Goal: Transaction & Acquisition: Purchase product/service

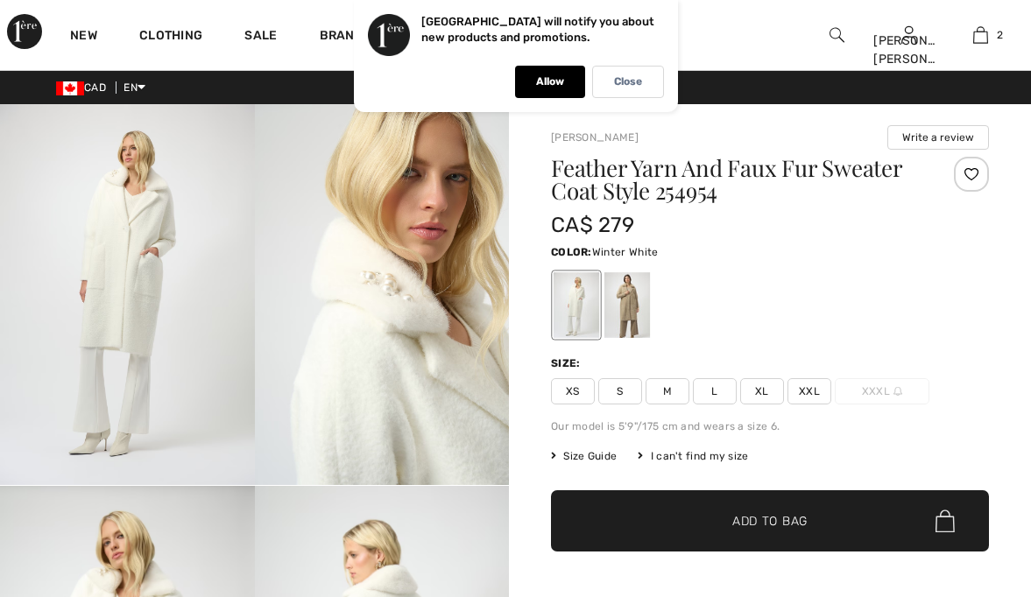
checkbox input "true"
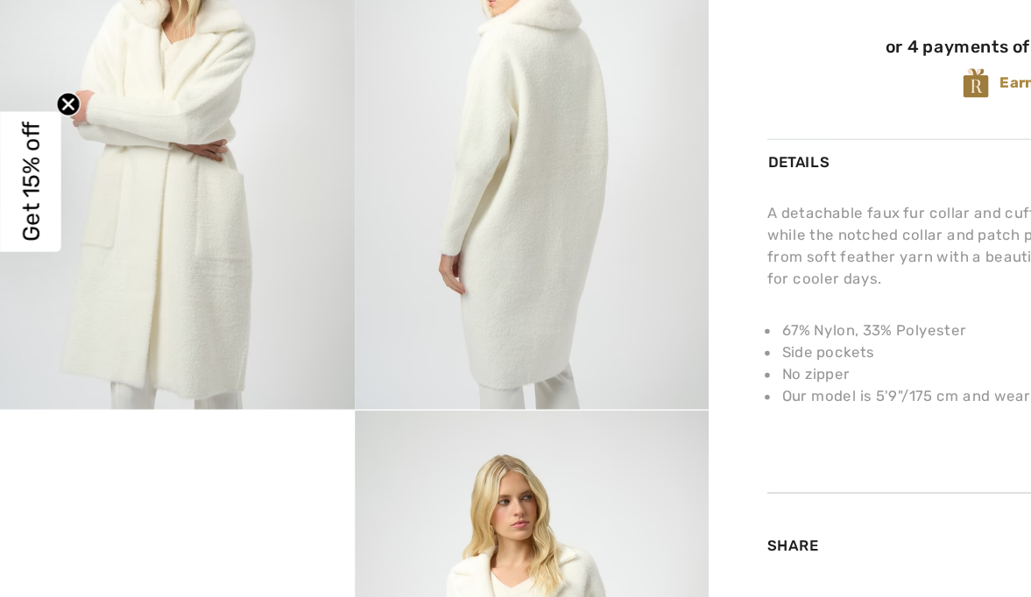
click at [468, 410] on img at bounding box center [382, 271] width 255 height 381
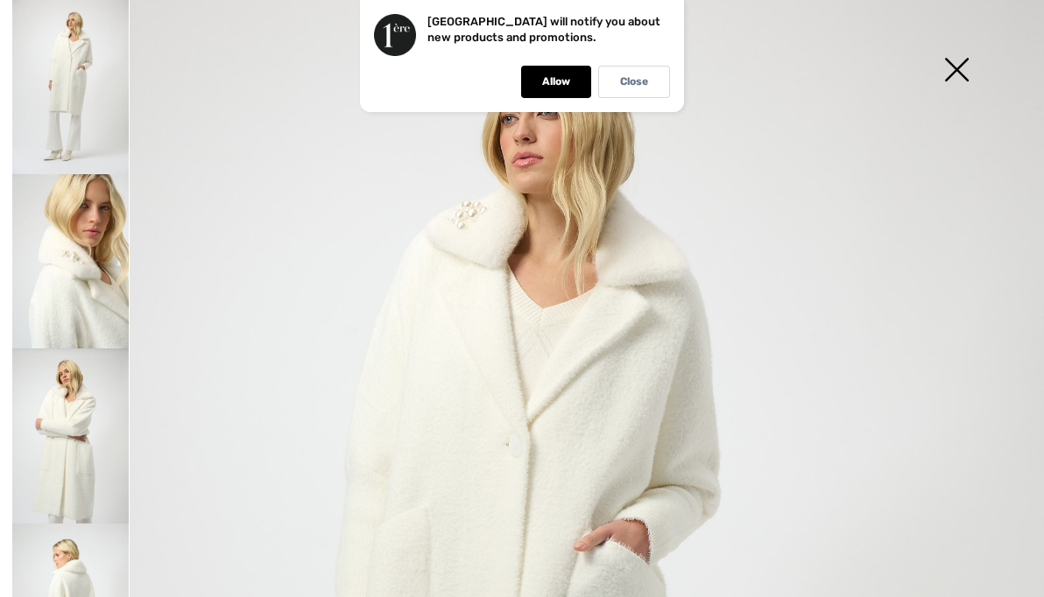
scroll to position [20, 0]
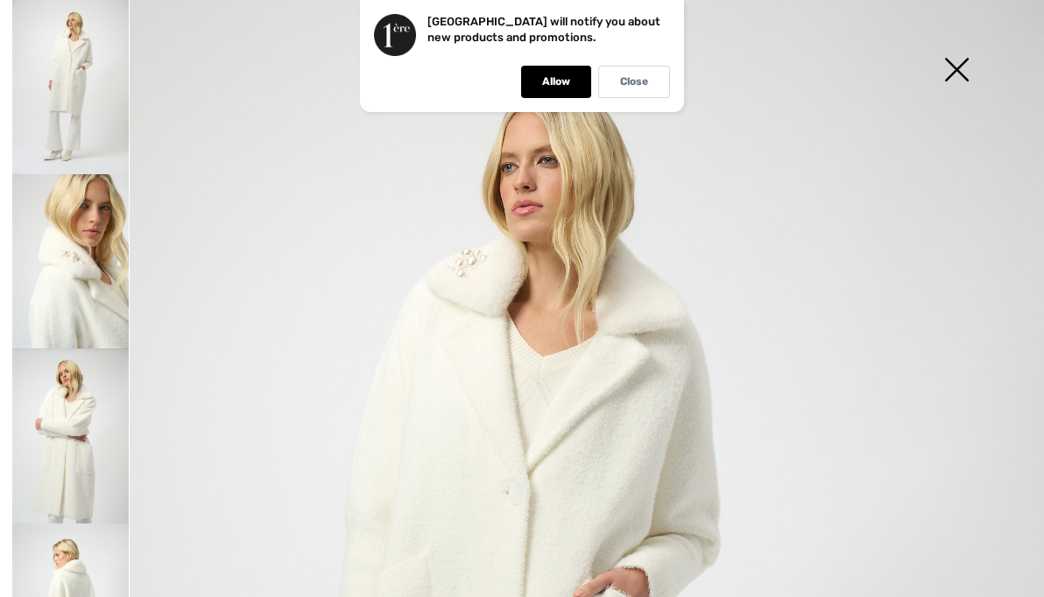
click at [956, 69] on img at bounding box center [956, 71] width 88 height 90
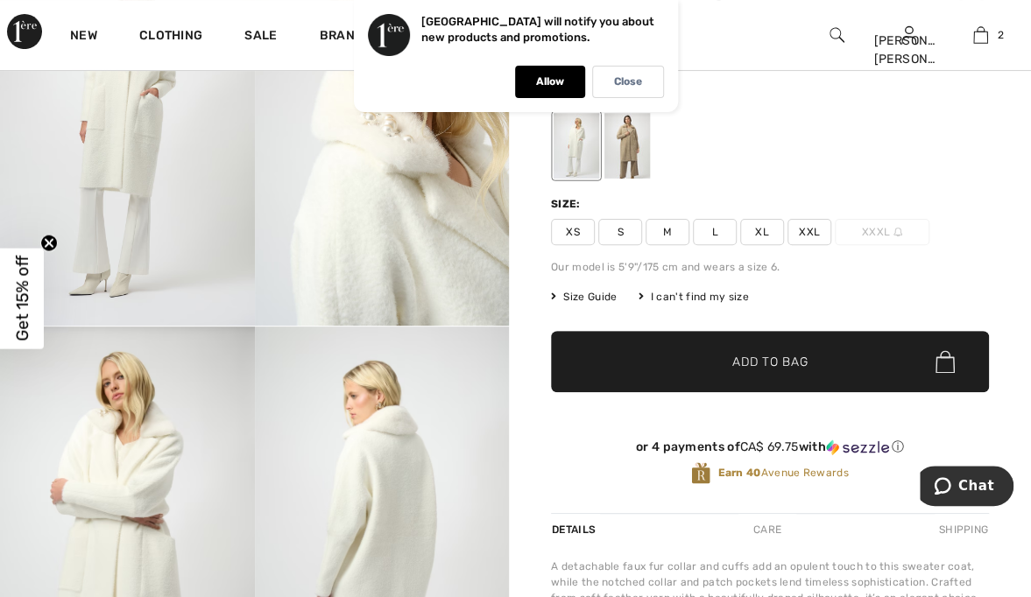
scroll to position [0, 0]
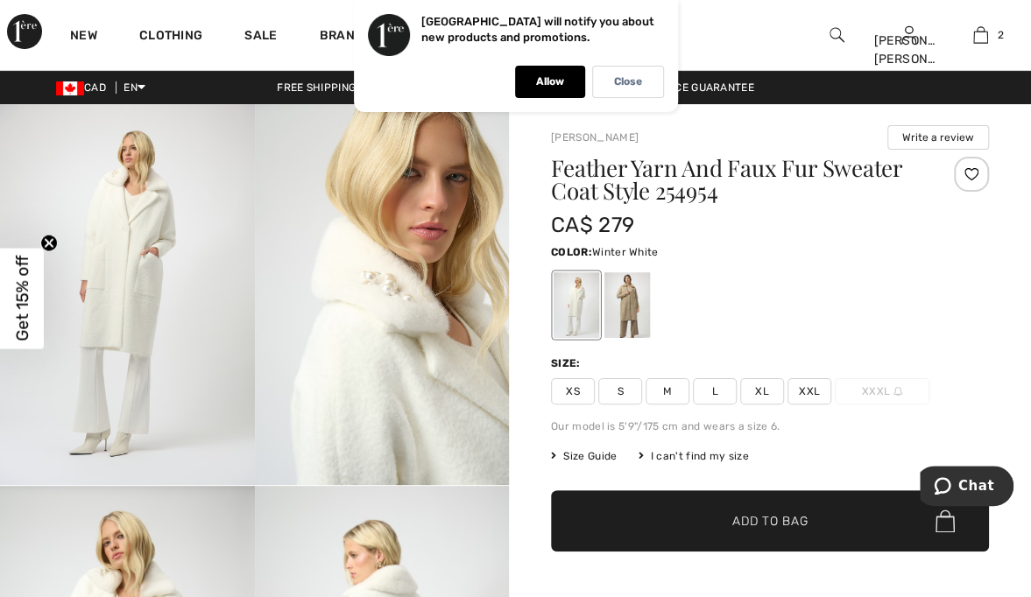
click at [982, 33] on img at bounding box center [980, 35] width 15 height 21
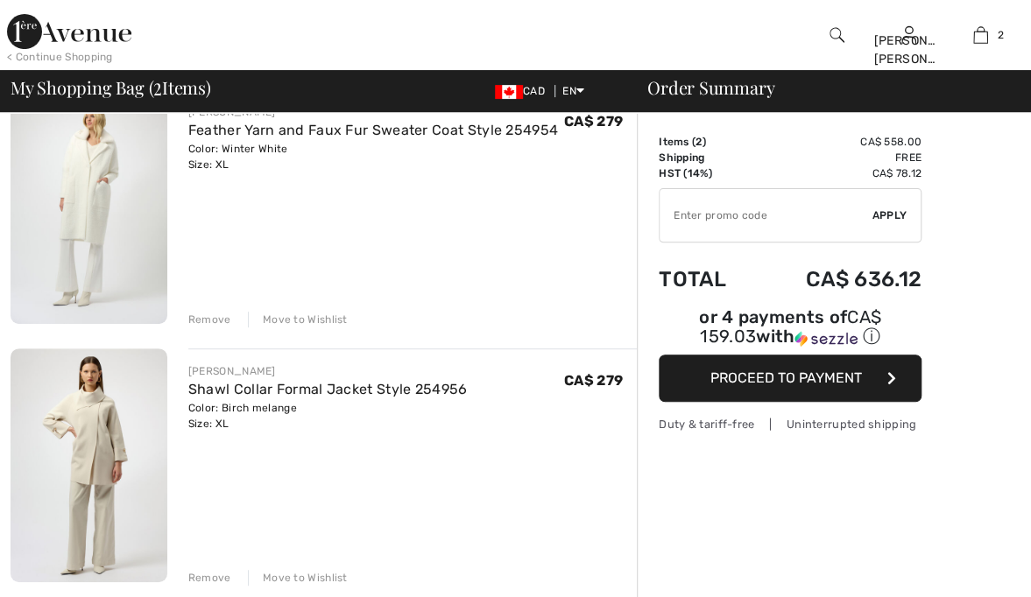
scroll to position [167, 0]
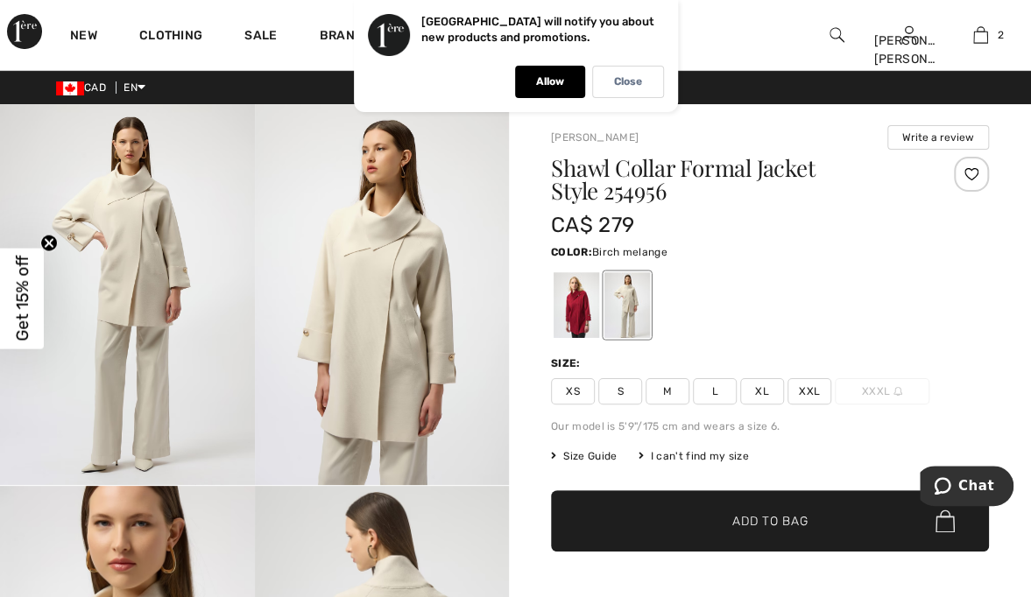
click at [568, 306] on div at bounding box center [576, 305] width 46 height 66
